Goal: Transaction & Acquisition: Purchase product/service

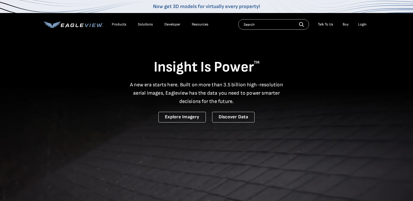
click at [366, 25] on div "Login" at bounding box center [362, 24] width 9 height 5
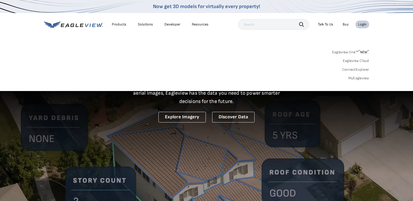
click at [362, 24] on div "Login" at bounding box center [362, 24] width 9 height 5
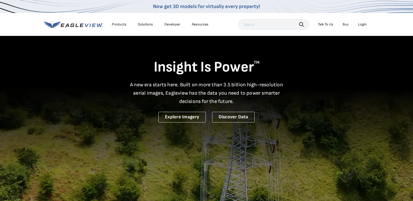
click at [362, 25] on div "Login" at bounding box center [362, 24] width 9 height 5
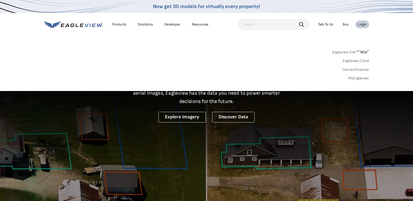
click at [353, 53] on link "Eagleview One™ * NEW *" at bounding box center [350, 51] width 37 height 6
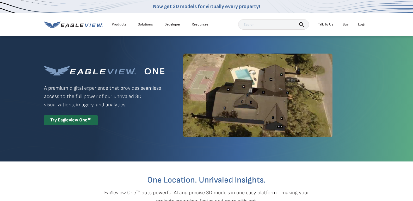
click at [365, 23] on div "Login" at bounding box center [362, 24] width 9 height 5
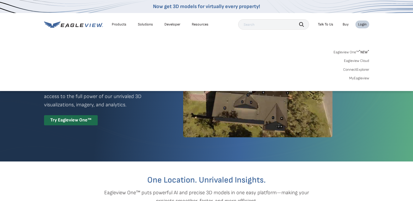
click at [364, 79] on link "MyEagleview" at bounding box center [359, 78] width 20 height 5
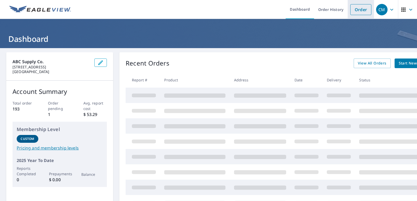
click at [357, 11] on link "Order" at bounding box center [360, 9] width 21 height 11
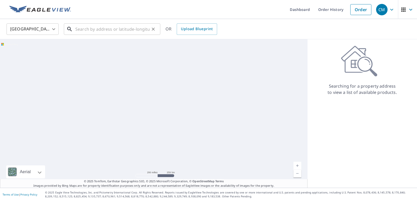
click at [109, 32] on input "text" at bounding box center [112, 29] width 74 height 15
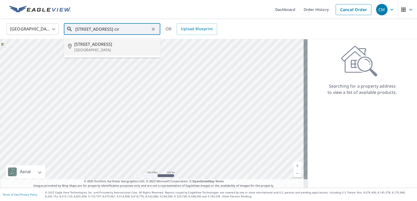
click at [101, 45] on span "528 E Hickory Ridge Cir" at bounding box center [115, 44] width 82 height 6
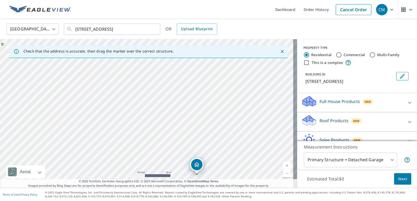
drag, startPoint x: 119, startPoint y: 83, endPoint x: 176, endPoint y: 135, distance: 77.0
click at [169, 144] on div "528 E Hickory Ridge Cir Argyle, TX 76226" at bounding box center [148, 113] width 297 height 149
drag, startPoint x: 230, startPoint y: 166, endPoint x: 218, endPoint y: 93, distance: 74.4
click at [218, 93] on div "528 E Hickory Ridge Cir Argyle, TX 76226" at bounding box center [148, 113] width 297 height 149
click at [82, 30] on input "528 E Hickory Ridge Cir Argyle, TX 76226" at bounding box center [112, 29] width 74 height 15
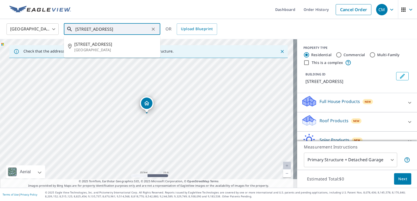
type input "529 E Hickory Ridge Cir Argyle, TX 76226"
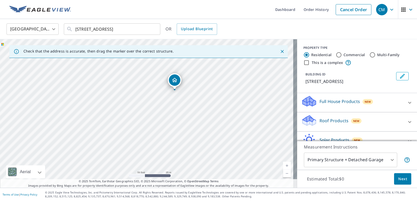
drag, startPoint x: 110, startPoint y: 138, endPoint x: 140, endPoint y: 114, distance: 38.7
click at [140, 114] on div "529 E Hickory Ridge Cir Argyle, TX 76226" at bounding box center [148, 113] width 297 height 149
drag, startPoint x: 175, startPoint y: 83, endPoint x: 116, endPoint y: 104, distance: 62.8
drag, startPoint x: 140, startPoint y: 109, endPoint x: 195, endPoint y: 100, distance: 55.5
drag, startPoint x: 125, startPoint y: 115, endPoint x: 167, endPoint y: 113, distance: 41.5
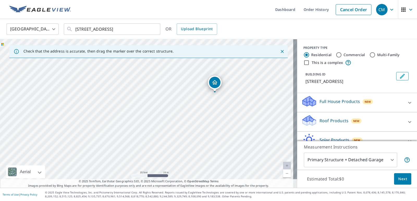
click at [167, 113] on div "523 E Hickory Ridge Cir Argyle, TX 76226" at bounding box center [148, 113] width 297 height 149
drag, startPoint x: 213, startPoint y: 85, endPoint x: 107, endPoint y: 98, distance: 107.1
click at [195, 98] on div "519 E Hickory Ridge Cir Argyle, TX 76226" at bounding box center [148, 113] width 297 height 149
drag, startPoint x: 112, startPoint y: 111, endPoint x: 132, endPoint y: 105, distance: 21.1
click at [132, 105] on div "519 E Hickory Ridge Cir Argyle, TX 76226" at bounding box center [148, 113] width 297 height 149
